Goal: Task Accomplishment & Management: Use online tool/utility

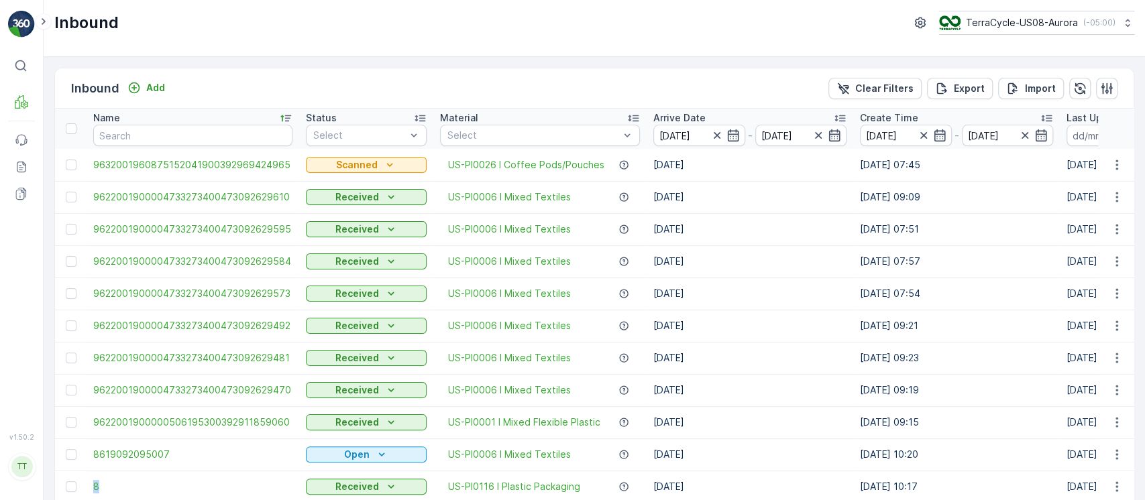
scroll to position [311, 0]
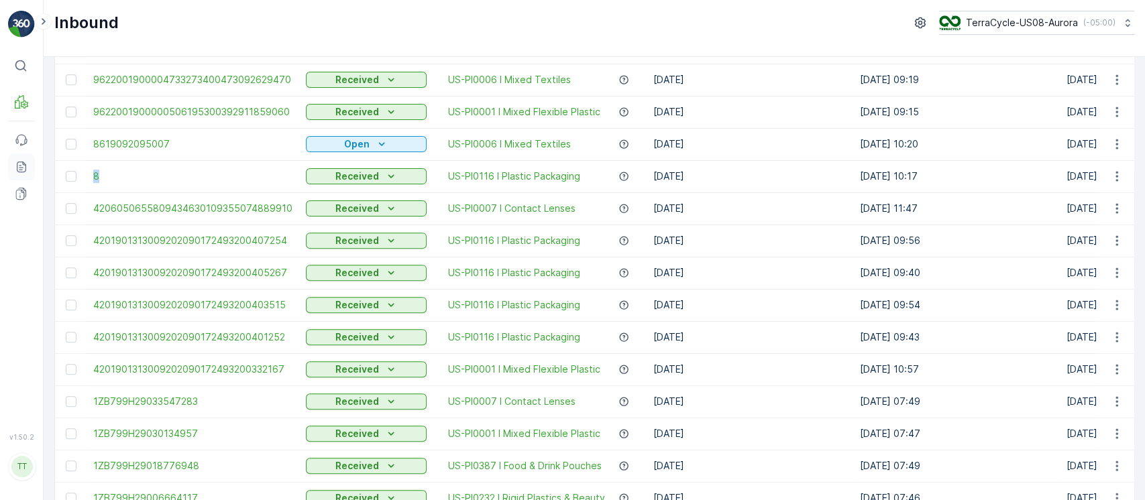
click at [27, 164] on icon at bounding box center [21, 166] width 13 height 13
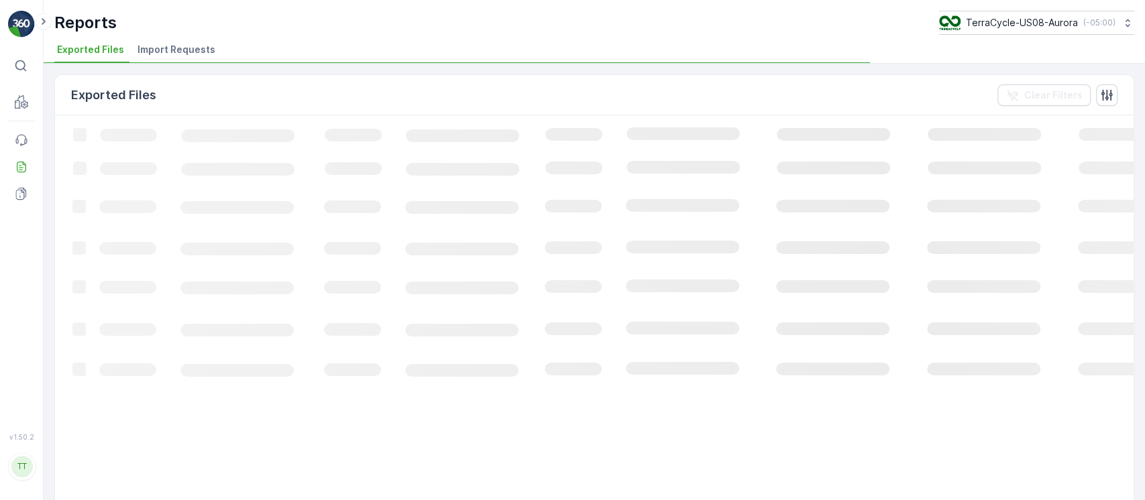
click at [192, 51] on span "Import Requests" at bounding box center [177, 49] width 78 height 13
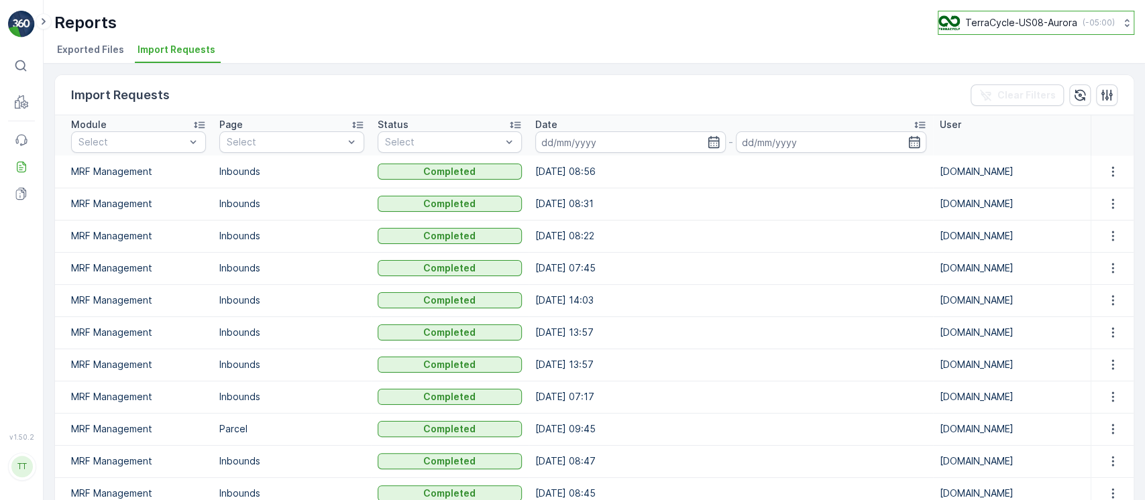
click at [1049, 24] on p "TerraCycle-US08-Aurora" at bounding box center [1021, 22] width 112 height 13
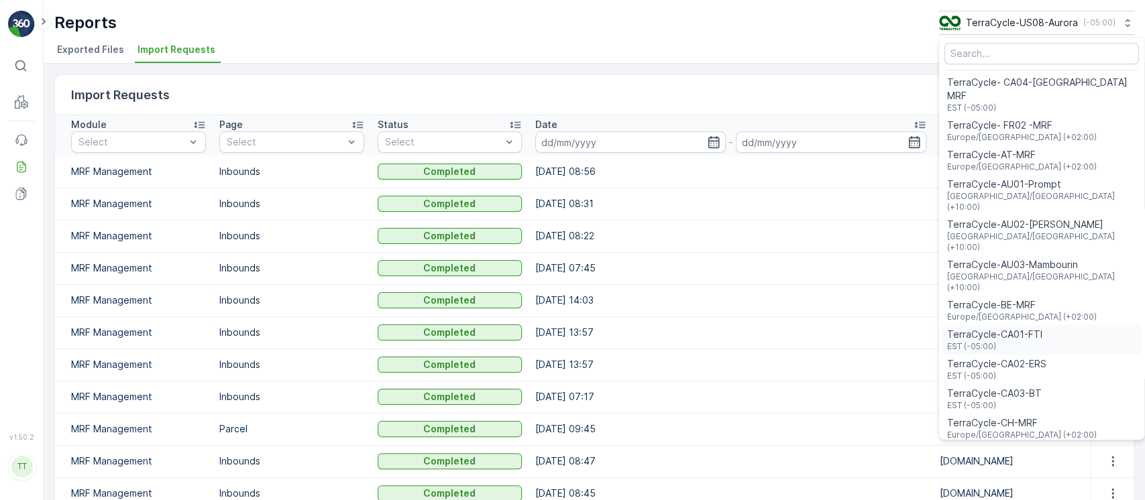
click at [1026, 341] on span "EST (-05:00)" at bounding box center [994, 346] width 95 height 11
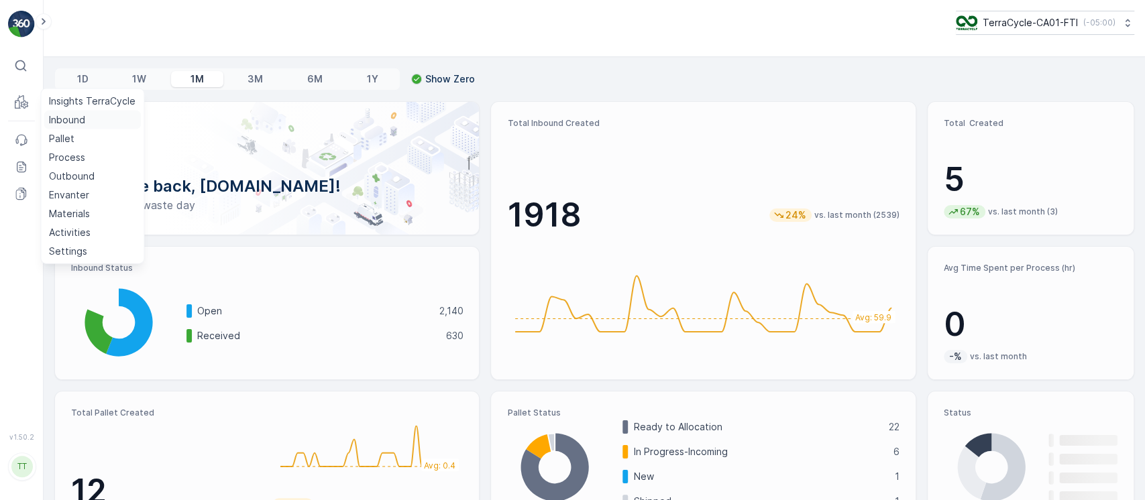
click at [80, 120] on p "Inbound" at bounding box center [67, 119] width 36 height 13
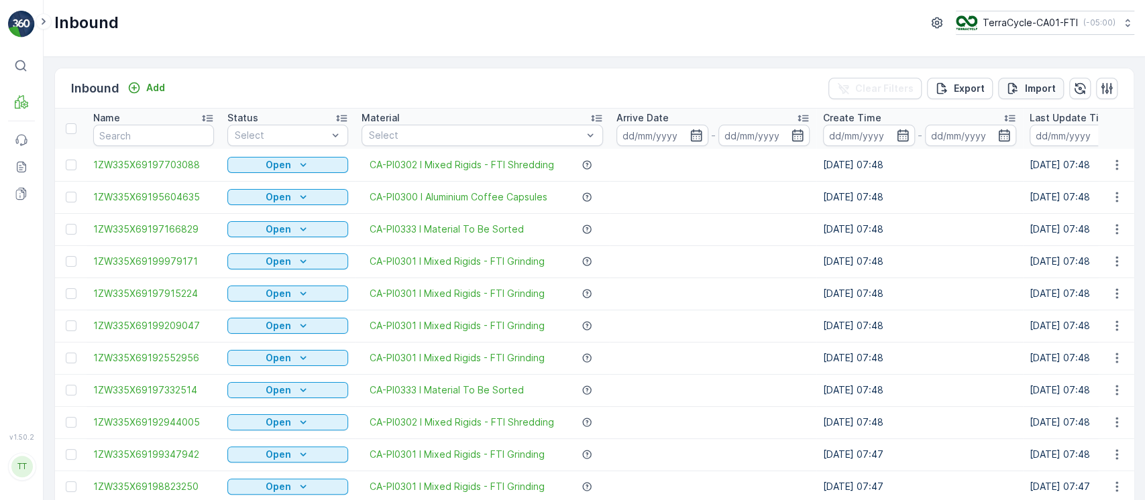
click at [1033, 97] on button "Import" at bounding box center [1031, 88] width 66 height 21
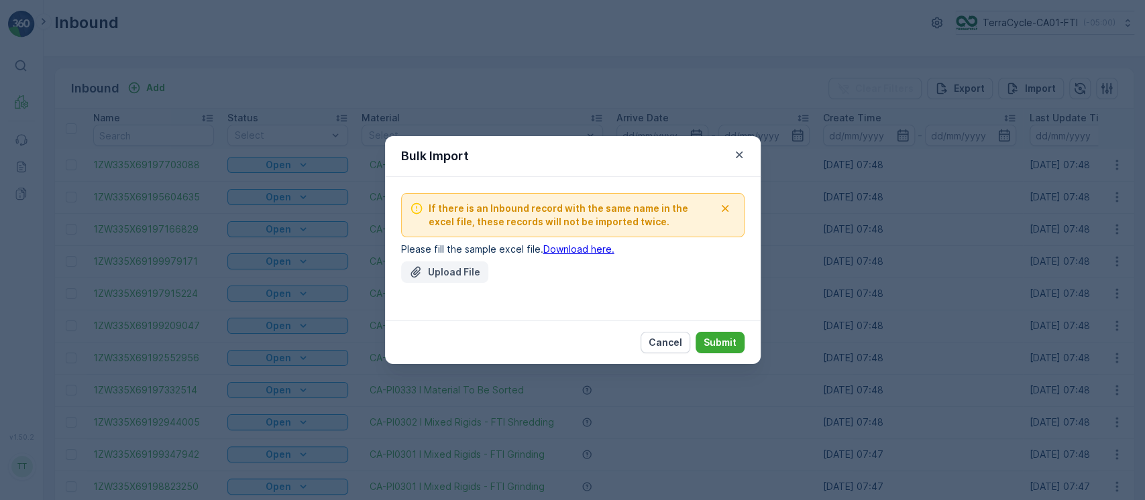
click at [474, 264] on button "Upload File" at bounding box center [444, 272] width 87 height 21
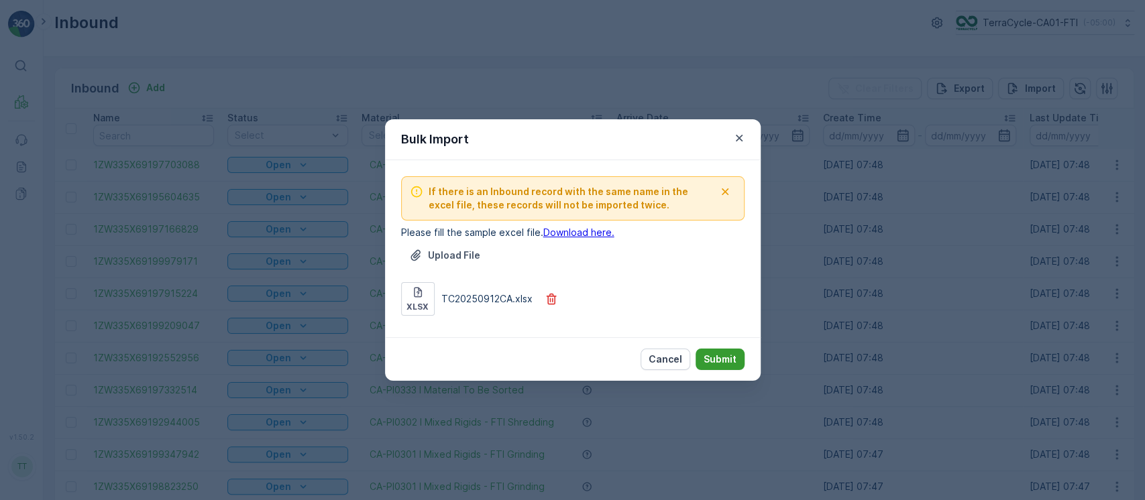
click at [729, 357] on p "Submit" at bounding box center [720, 359] width 33 height 13
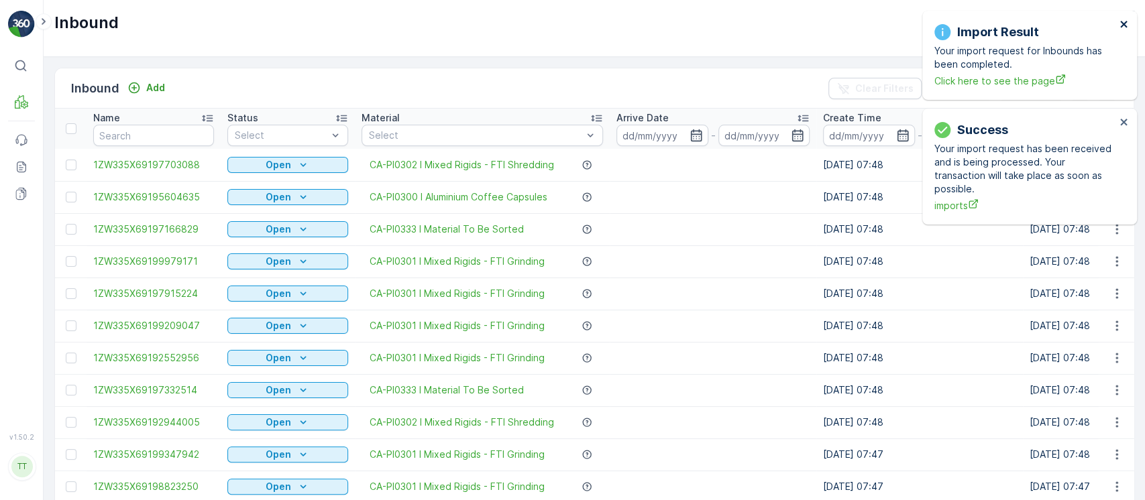
click at [1124, 23] on icon "close" at bounding box center [1123, 24] width 7 height 7
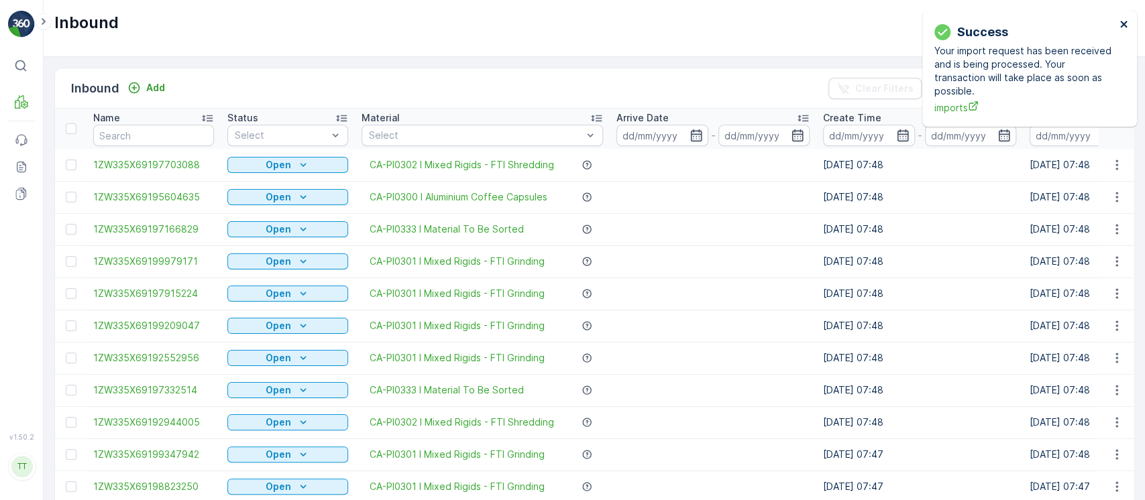
click at [1124, 23] on icon "close" at bounding box center [1123, 24] width 7 height 7
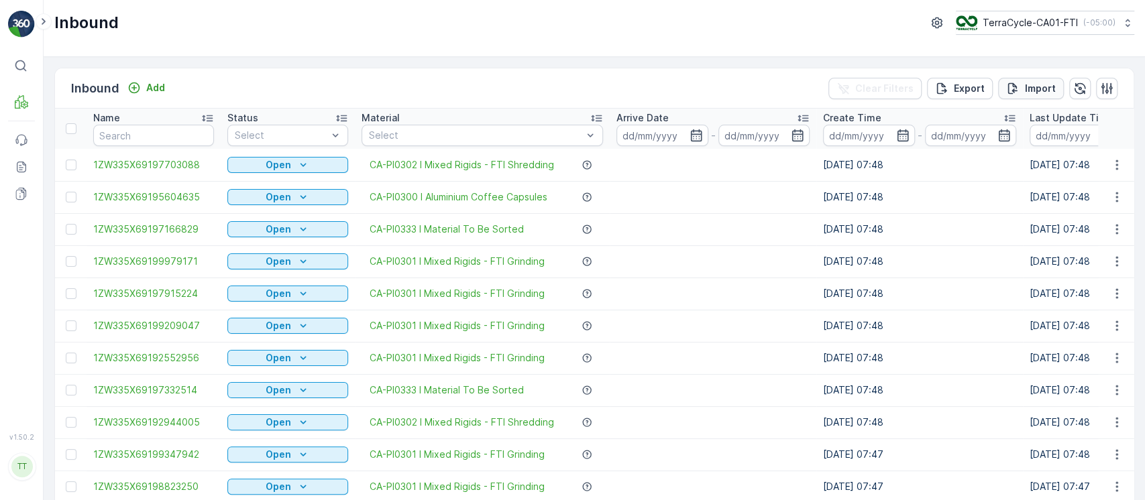
click at [1020, 84] on div "Import" at bounding box center [1031, 88] width 50 height 13
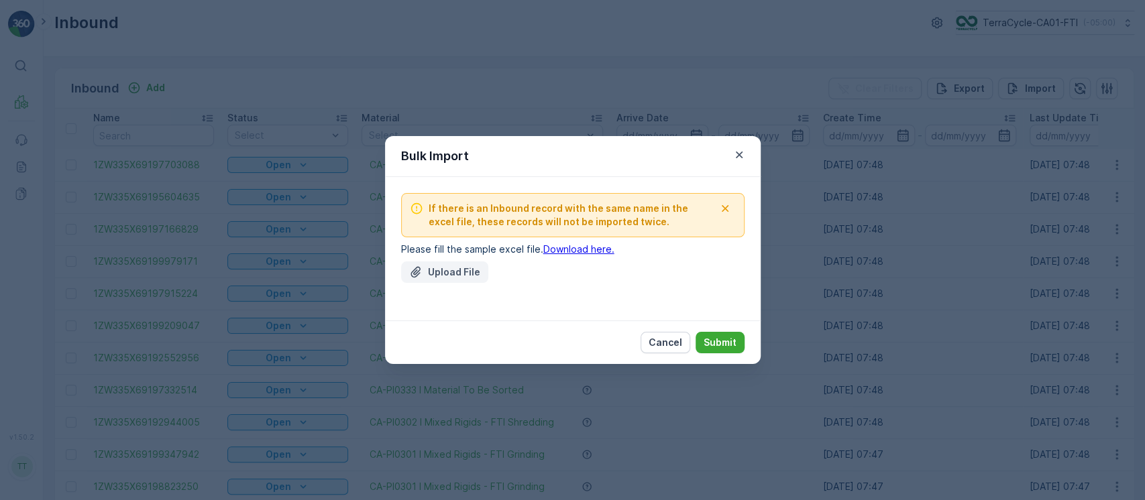
click at [429, 282] on button "Upload File" at bounding box center [444, 272] width 87 height 21
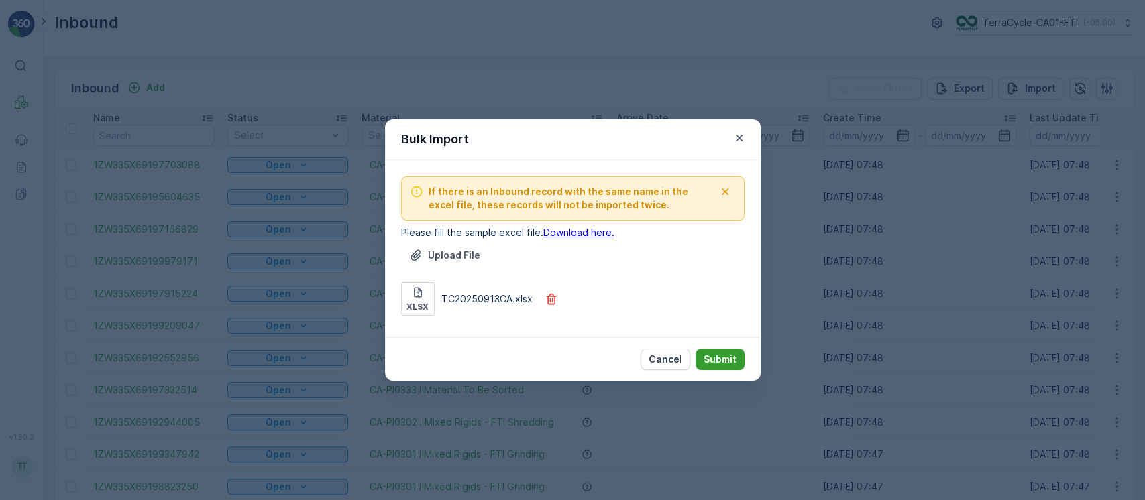
click at [726, 357] on p "Submit" at bounding box center [720, 359] width 33 height 13
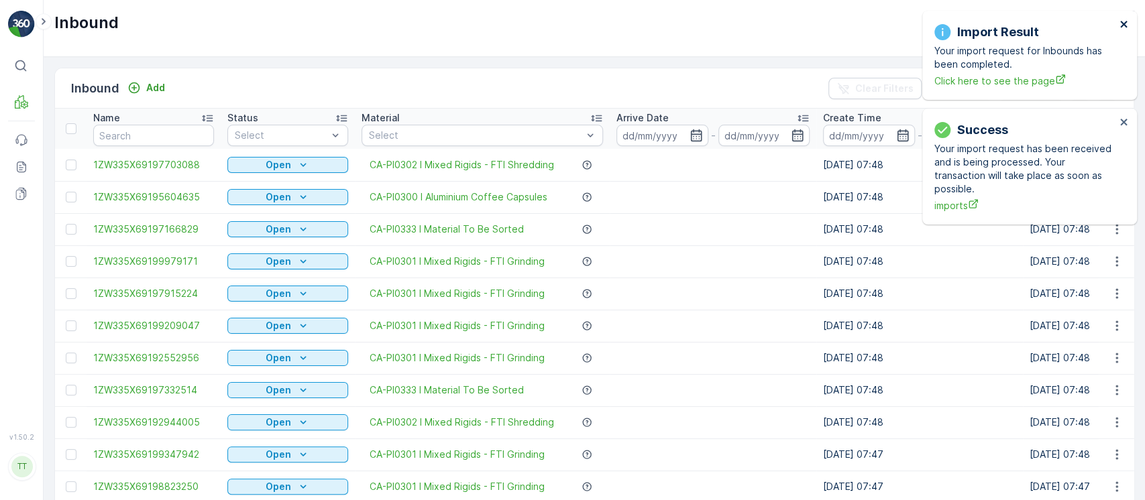
click at [1125, 25] on icon "close" at bounding box center [1123, 24] width 7 height 7
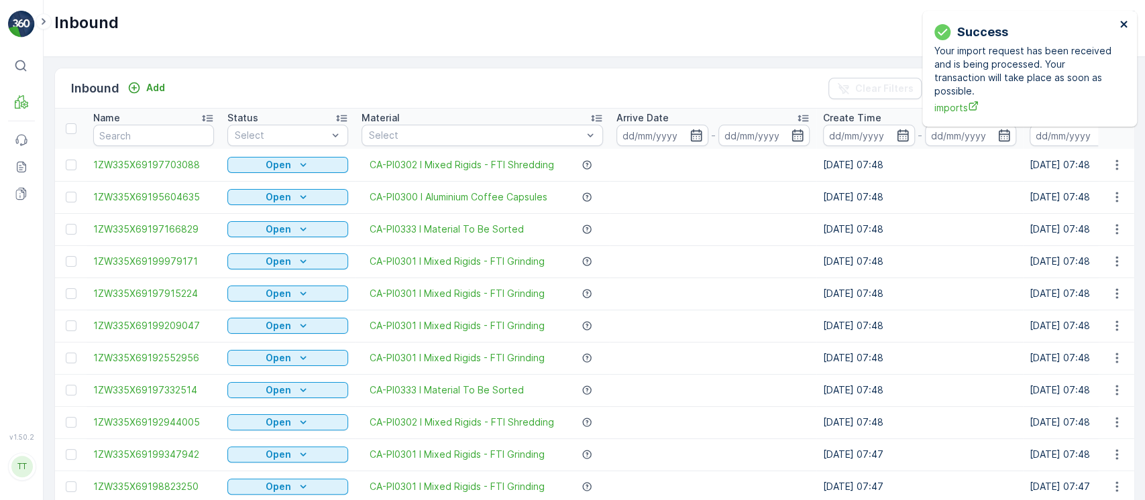
click at [1125, 25] on icon "close" at bounding box center [1123, 24] width 7 height 7
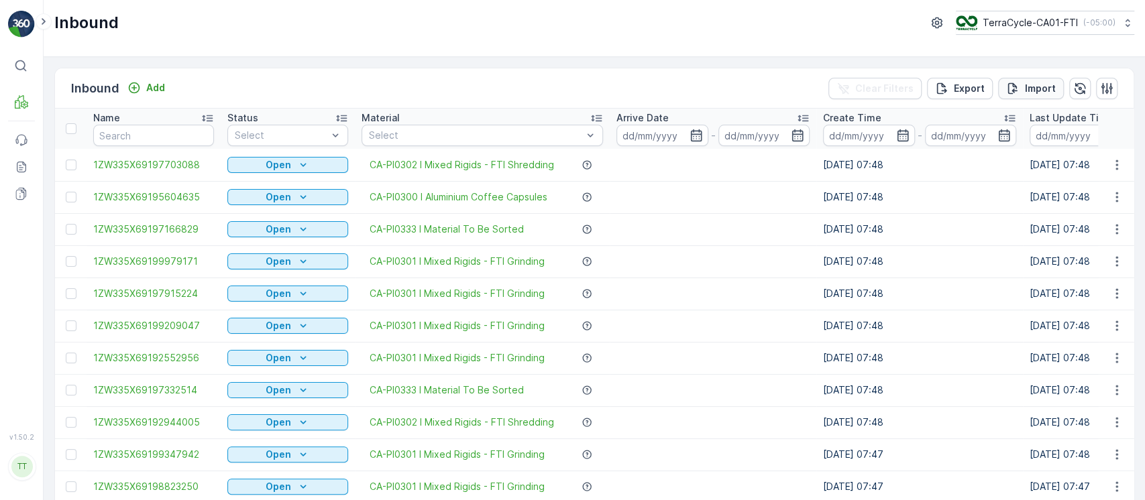
click at [1029, 87] on p "Import" at bounding box center [1040, 88] width 31 height 13
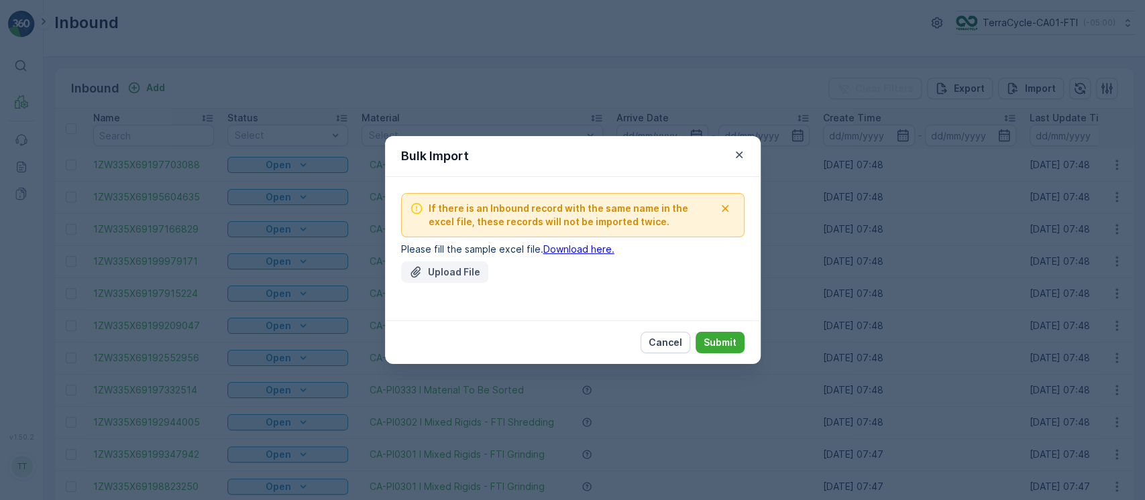
click at [440, 271] on p "Upload File" at bounding box center [454, 272] width 52 height 13
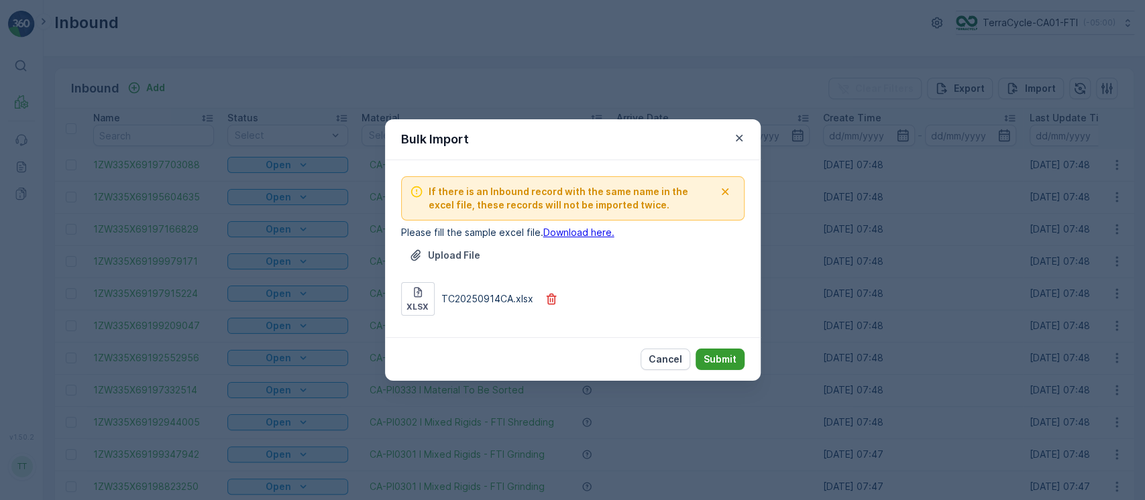
click at [720, 357] on p "Submit" at bounding box center [720, 359] width 33 height 13
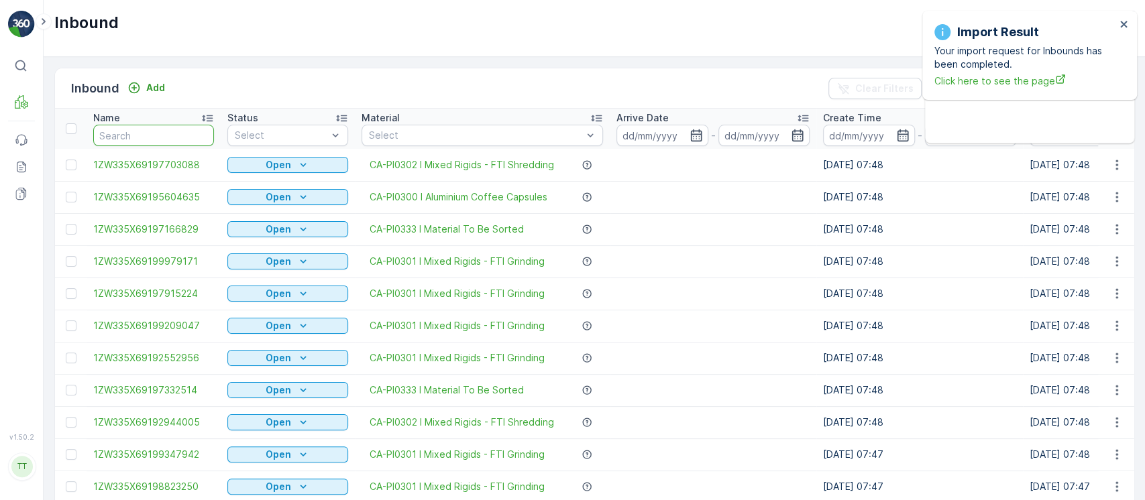
click at [161, 133] on input "text" at bounding box center [153, 135] width 121 height 21
paste input "1ZB799H29025807034"
type input "1ZB799H29025807034"
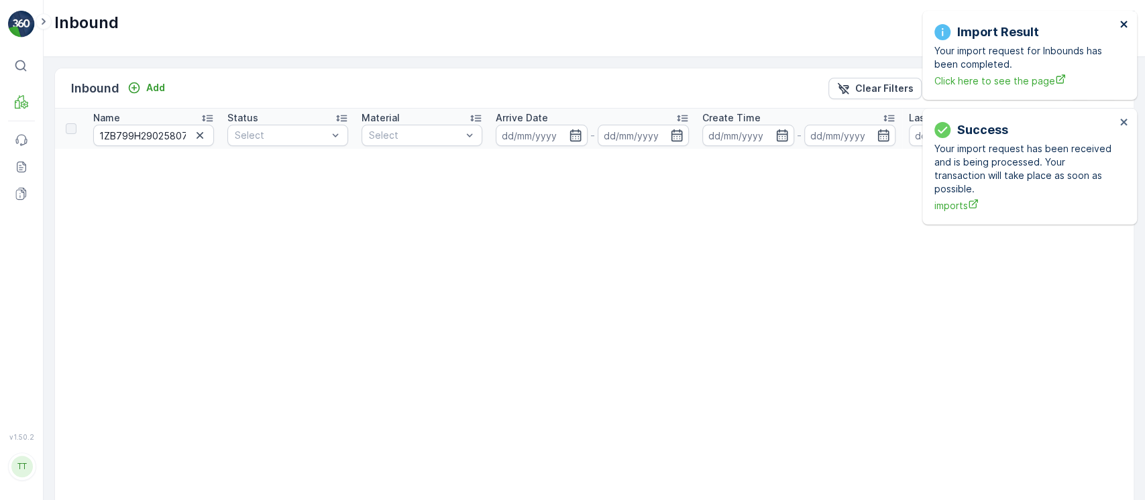
click at [1122, 25] on icon "close" at bounding box center [1123, 24] width 7 height 7
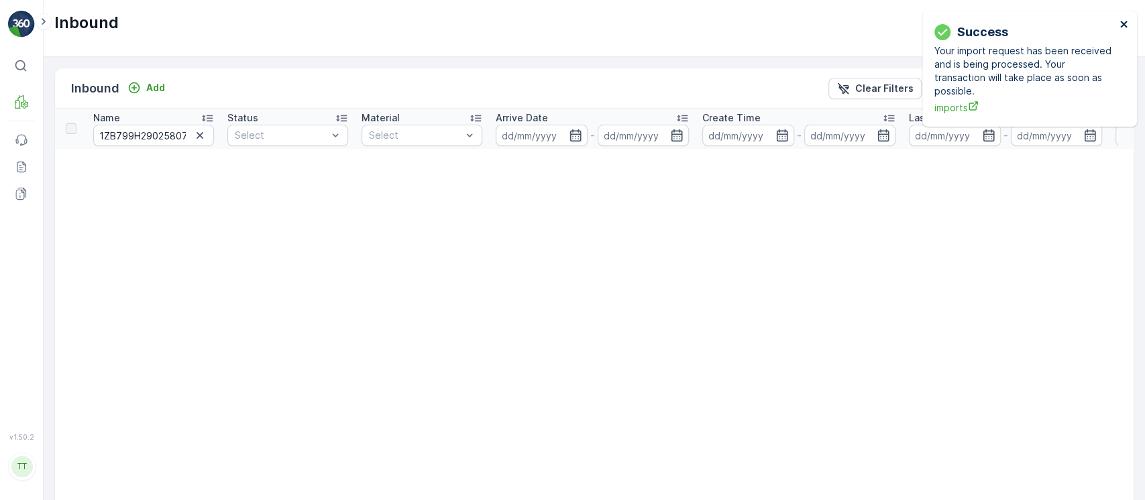
click at [1122, 25] on icon "close" at bounding box center [1123, 24] width 7 height 7
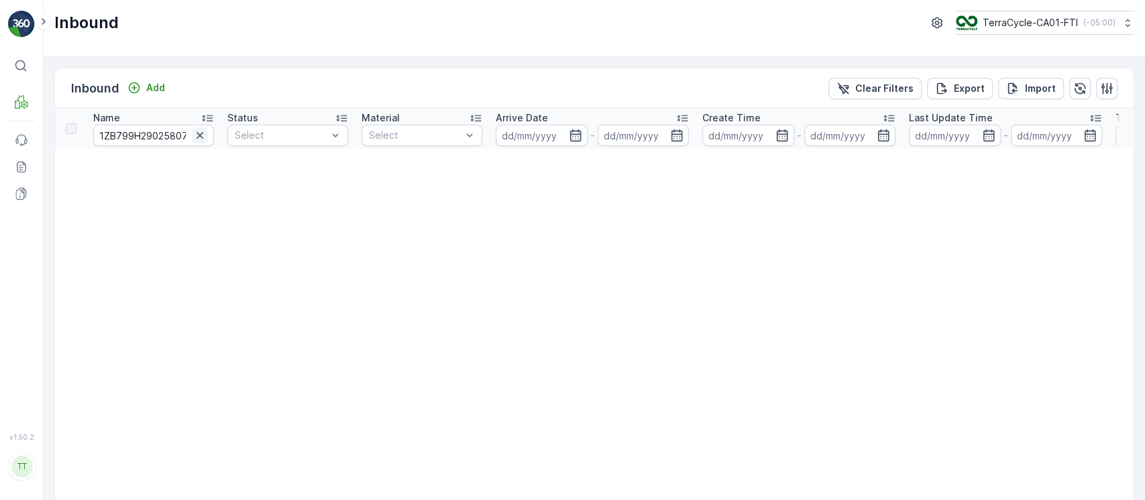
click at [199, 140] on icon "button" at bounding box center [199, 135] width 13 height 13
paste input "1ZW335X69191364536"
type input "1ZW335X69191364536"
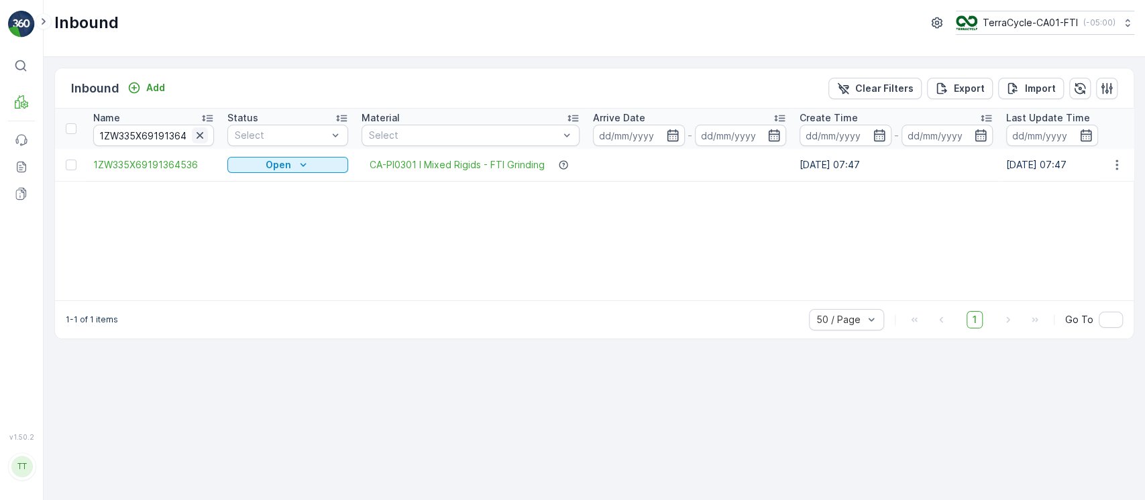
click at [199, 134] on icon "button" at bounding box center [200, 135] width 7 height 7
paste input "1757623536740395"
type input "1757623536740395"
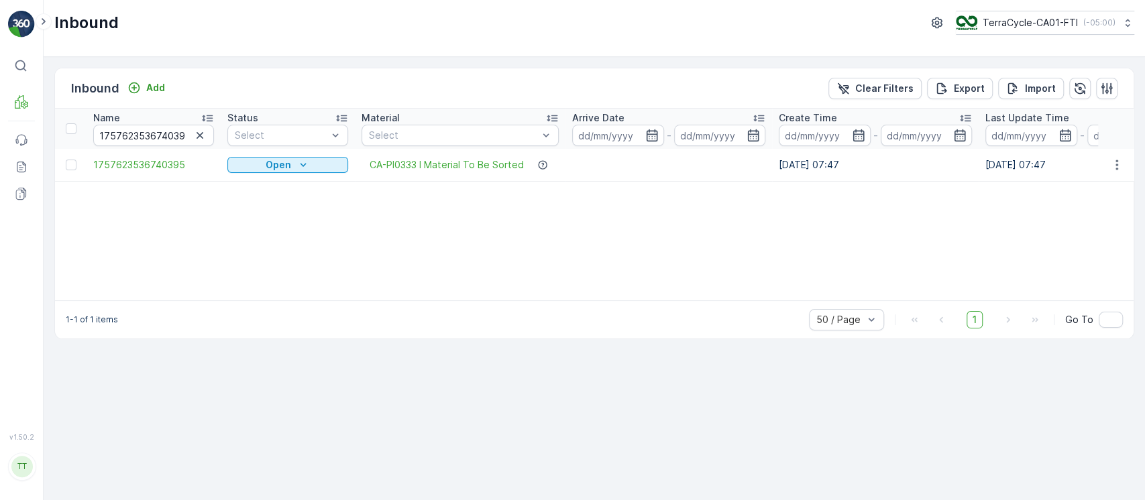
click at [1001, 36] on div "Inbound TerraCycle-CA01-FTI ( -05:00 )" at bounding box center [594, 28] width 1101 height 57
click at [1014, 32] on button "TerraCycle-CA01-FTI ( -05:00 )" at bounding box center [1044, 23] width 180 height 24
type input "8"
click at [995, 87] on span "TerraCycle-US08-Aurora" at bounding box center [1040, 82] width 152 height 13
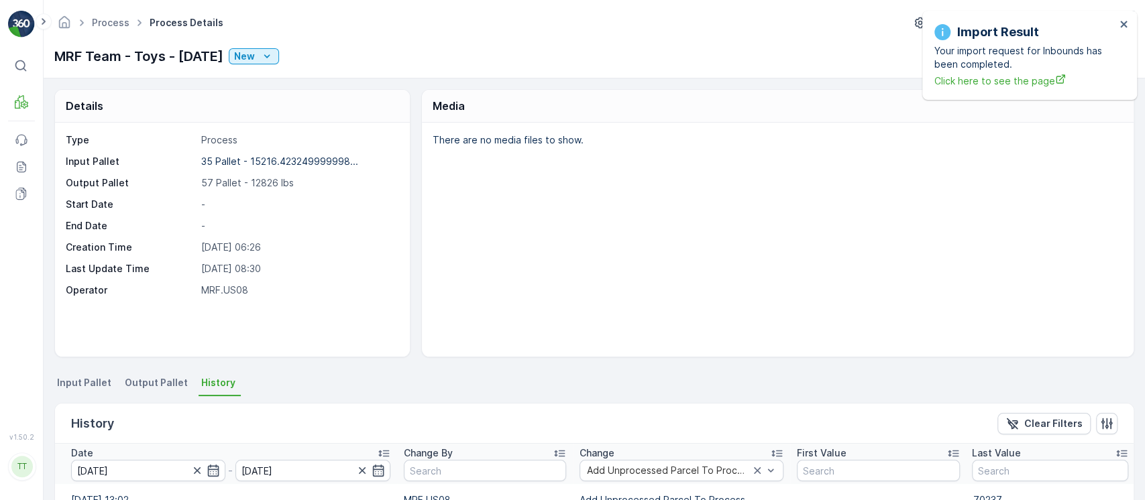
scroll to position [191, 0]
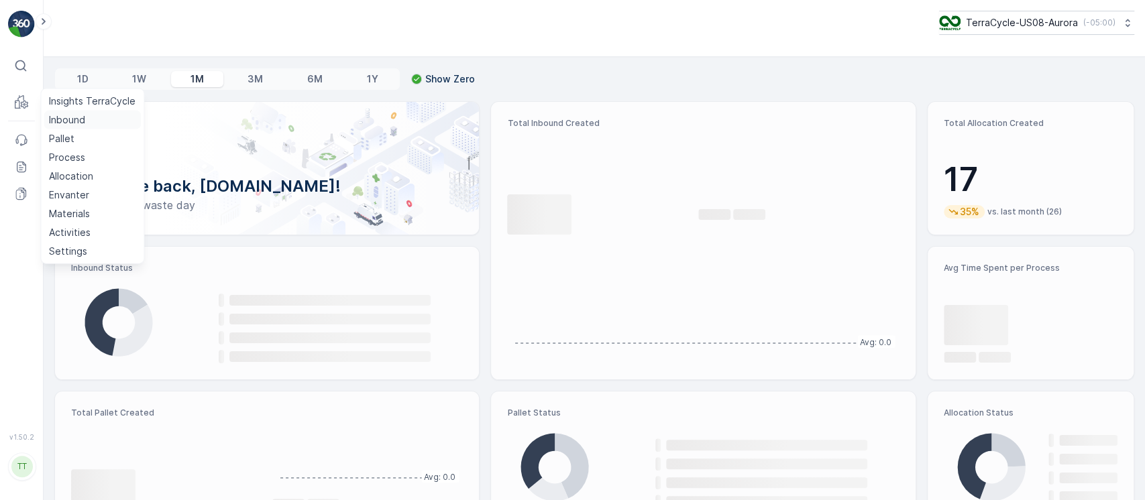
click at [70, 118] on p "Inbound" at bounding box center [67, 119] width 36 height 13
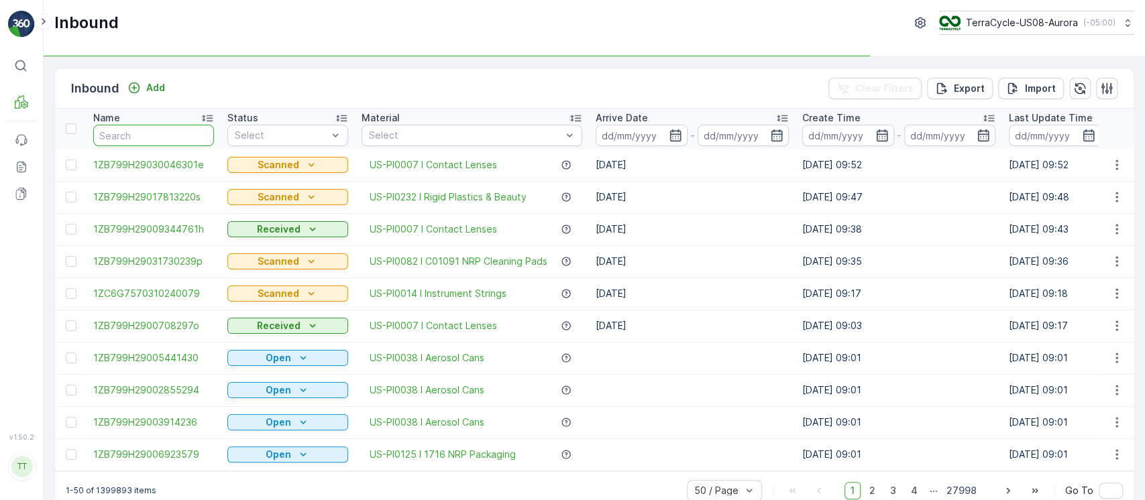
click at [163, 142] on input "text" at bounding box center [153, 135] width 121 height 21
paste input "9632001960205387453700884310518591"
type input "9632001960205387453700884310518591"
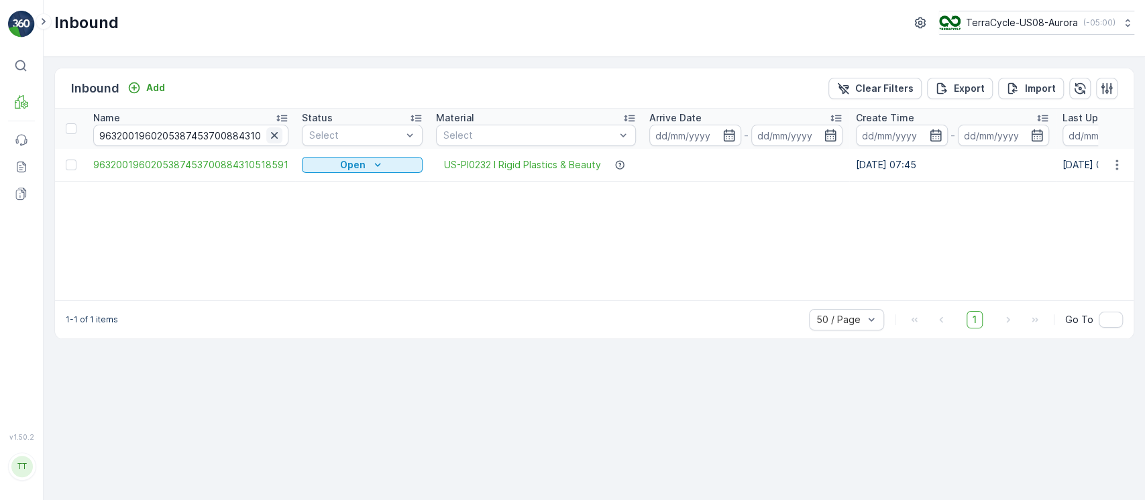
click at [271, 137] on icon "button" at bounding box center [274, 135] width 7 height 7
paste input "1ZB799H29025807034"
type input "1ZB799H29025807034"
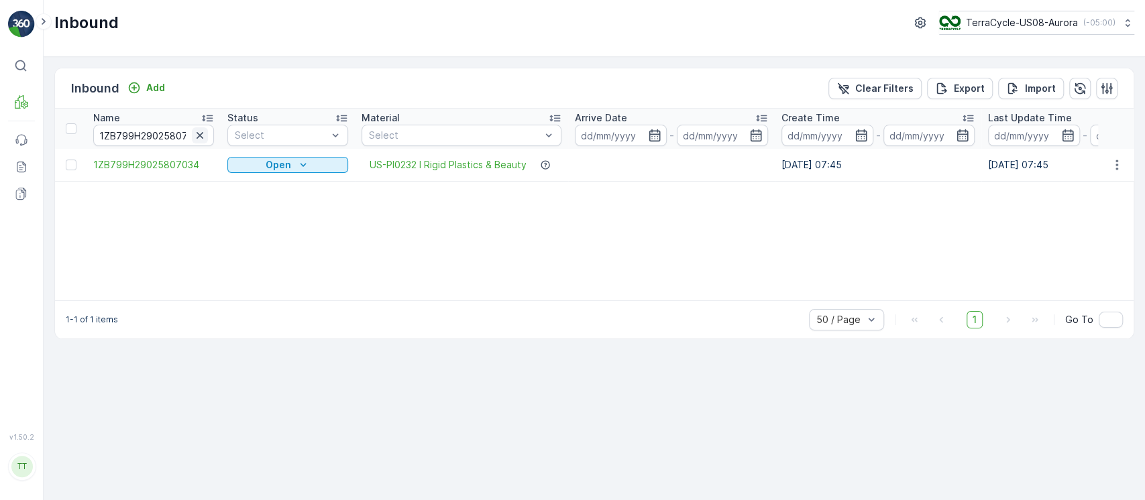
click at [201, 135] on icon "button" at bounding box center [199, 135] width 13 height 13
paste input "1ZB799H29016052349"
type input "1ZB799H29016052349"
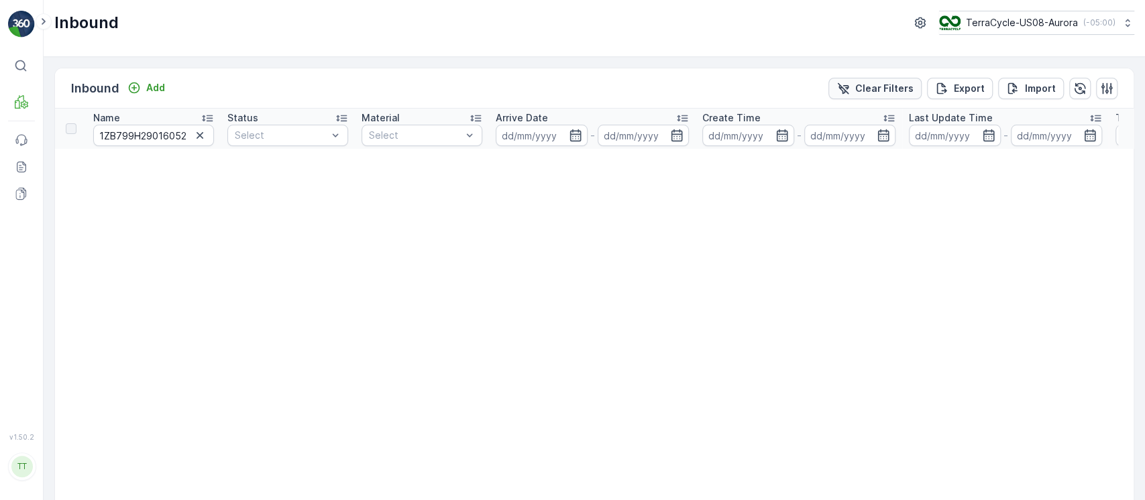
click at [892, 87] on p "Clear Filters" at bounding box center [884, 88] width 58 height 13
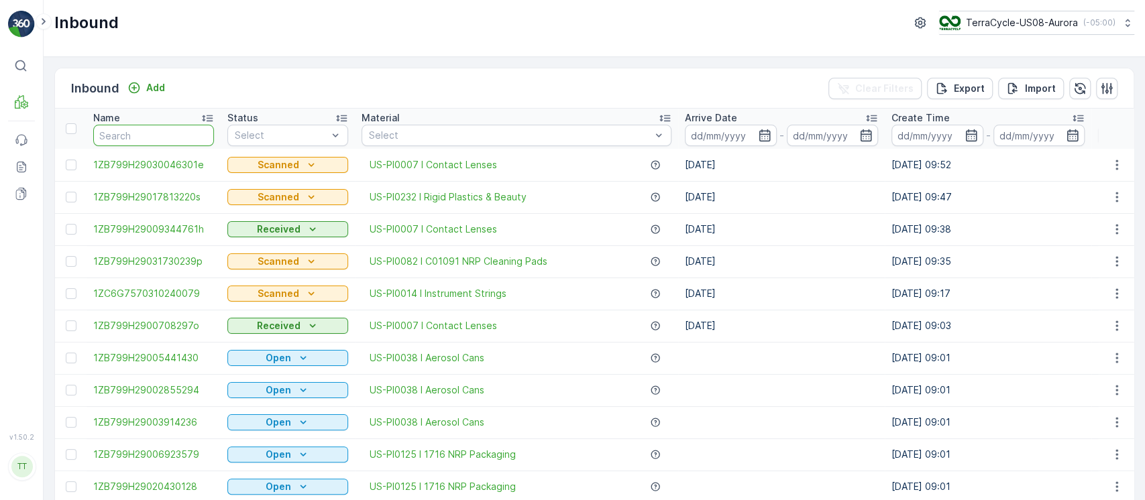
click at [123, 136] on input "text" at bounding box center [153, 135] width 121 height 21
paste input "1ZB799H29003389135"
type input "1ZB799H29003389135"
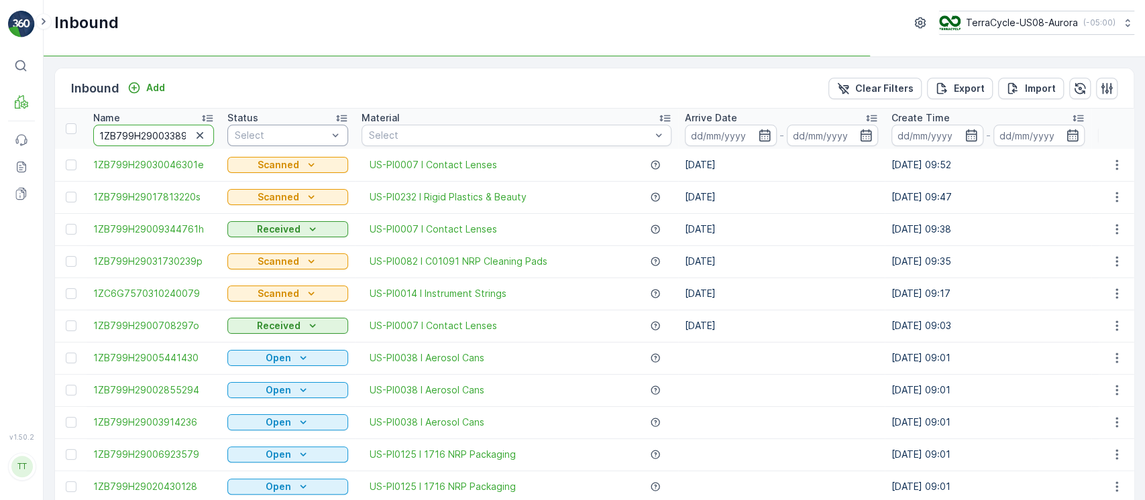
scroll to position [0, 16]
drag, startPoint x: 167, startPoint y: 131, endPoint x: 310, endPoint y: 129, distance: 142.9
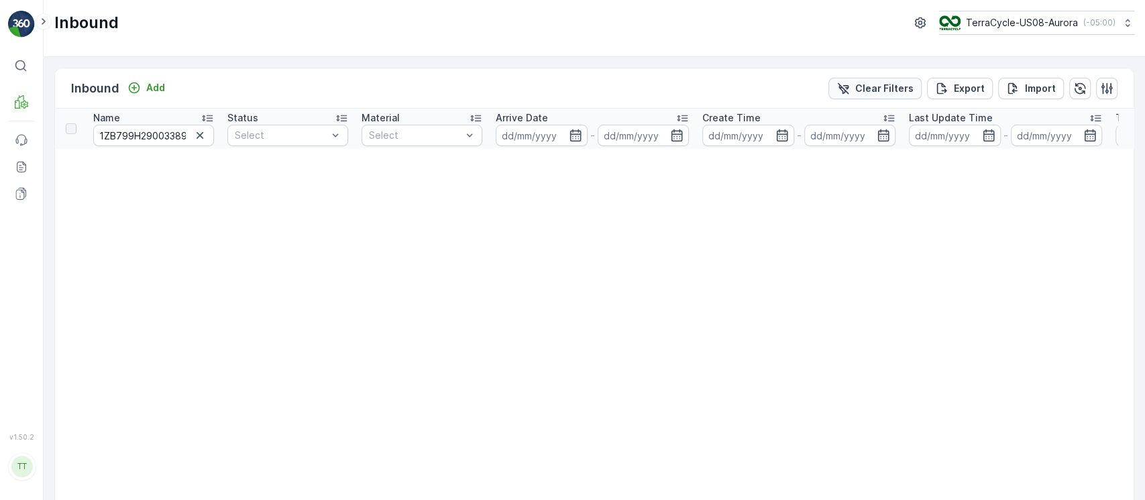
click at [843, 79] on button "Clear Filters" at bounding box center [874, 88] width 93 height 21
